Goal: Communication & Community: Connect with others

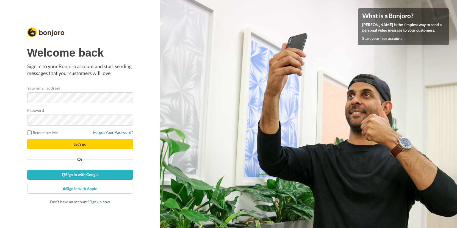
click at [92, 146] on button "Let's go" at bounding box center [80, 144] width 106 height 10
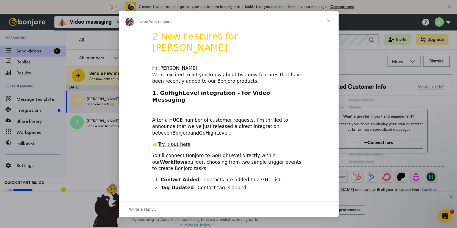
click at [330, 18] on span "Close" at bounding box center [329, 21] width 20 height 20
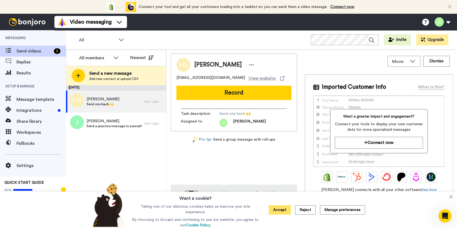
click at [289, 209] on button "Accept" at bounding box center [280, 209] width 22 height 9
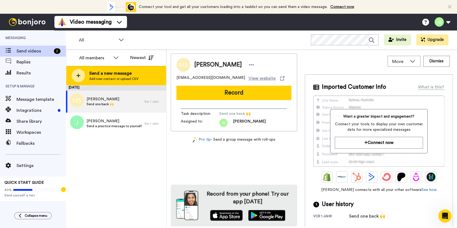
click at [122, 77] on span "Add new contact or upload CSV" at bounding box center [113, 79] width 49 height 4
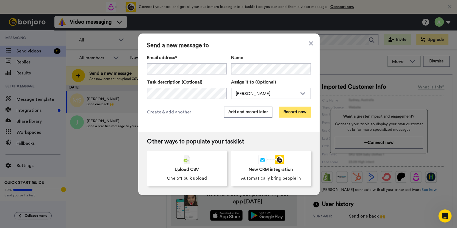
click at [294, 115] on button "Record now" at bounding box center [295, 112] width 32 height 11
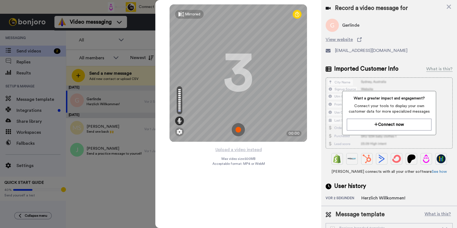
click at [239, 132] on img at bounding box center [238, 129] width 13 height 13
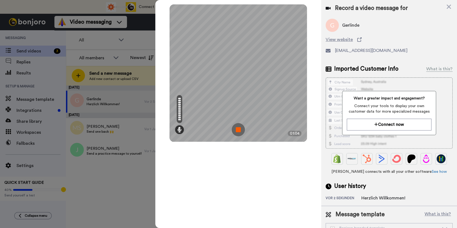
click at [238, 126] on img at bounding box center [238, 129] width 13 height 13
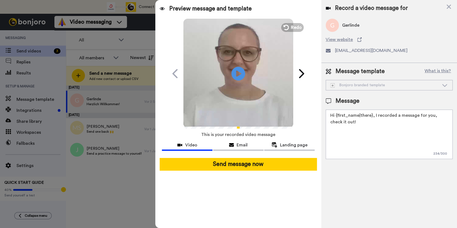
drag, startPoint x: 344, startPoint y: 123, endPoint x: 324, endPoint y: 112, distance: 23.0
click at [324, 112] on div "Message template What is this? Bonjoro branded template Bonjoro branded templat…" at bounding box center [389, 113] width 136 height 101
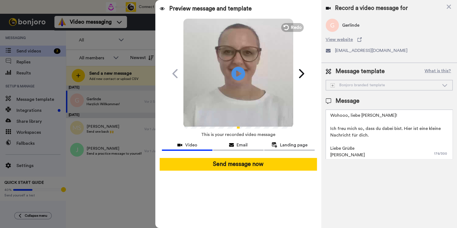
type textarea "Wohooo, liebe [PERSON_NAME]! Ich freu mich so, dass du dabei bist. Hier ist ein…"
click at [444, 84] on icon at bounding box center [444, 84] width 7 height 5
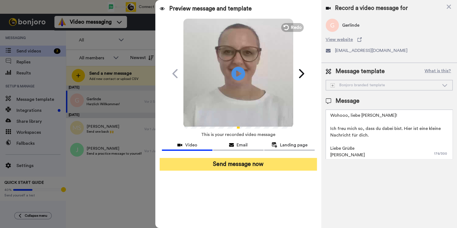
click at [227, 165] on button "Send message now" at bounding box center [238, 164] width 157 height 13
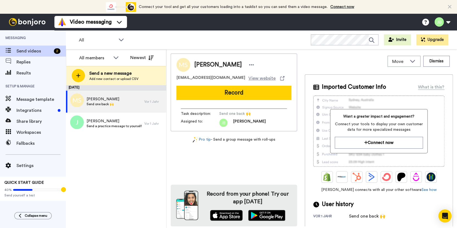
scroll to position [1, 0]
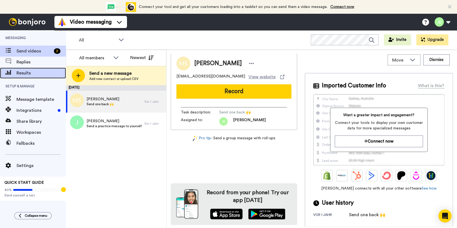
click at [23, 75] on span "Results" at bounding box center [40, 73] width 49 height 7
